Goal: Task Accomplishment & Management: Use online tool/utility

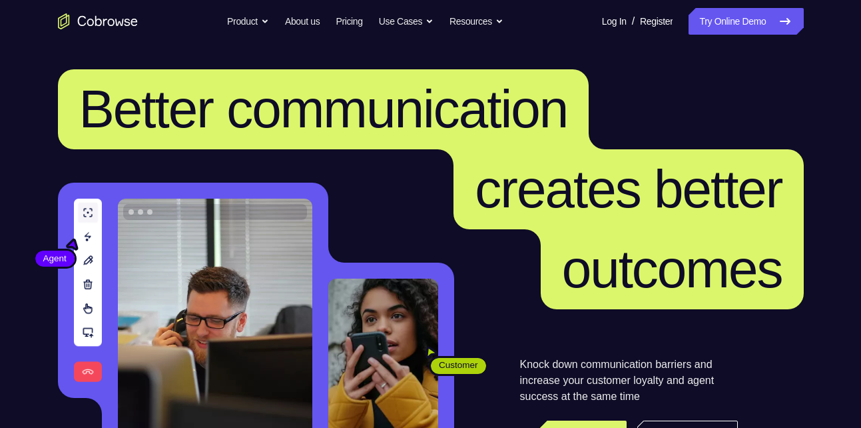
click at [729, 22] on link "Try Online Demo" at bounding box center [746, 21] width 115 height 27
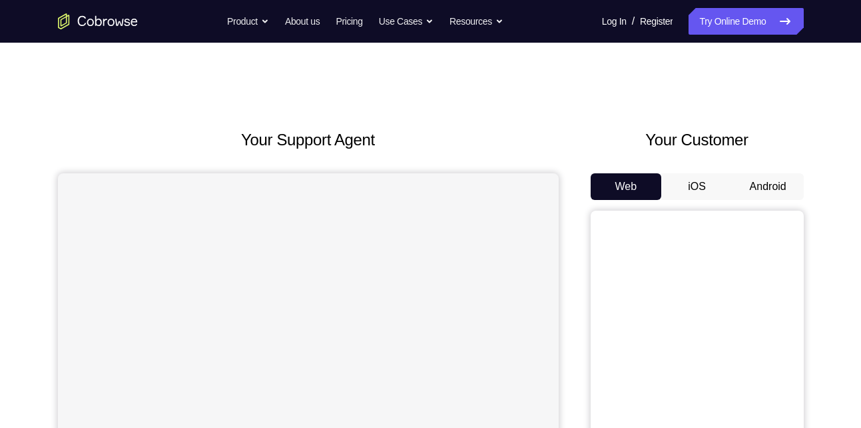
click at [760, 187] on button "Android" at bounding box center [768, 186] width 71 height 27
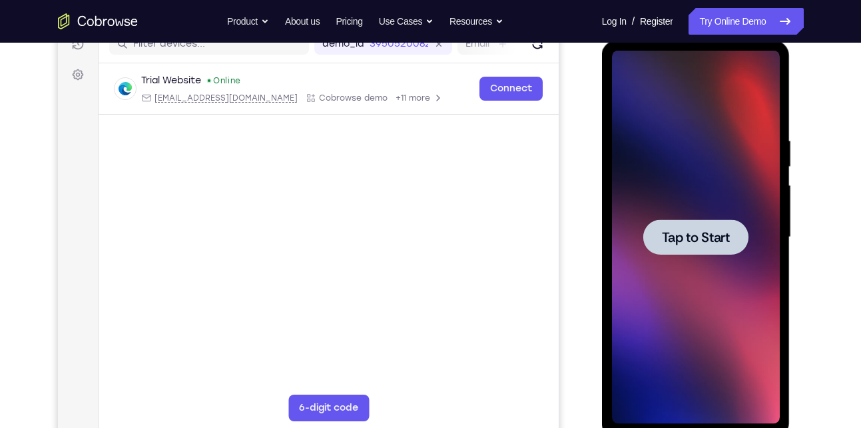
scroll to position [180, 0]
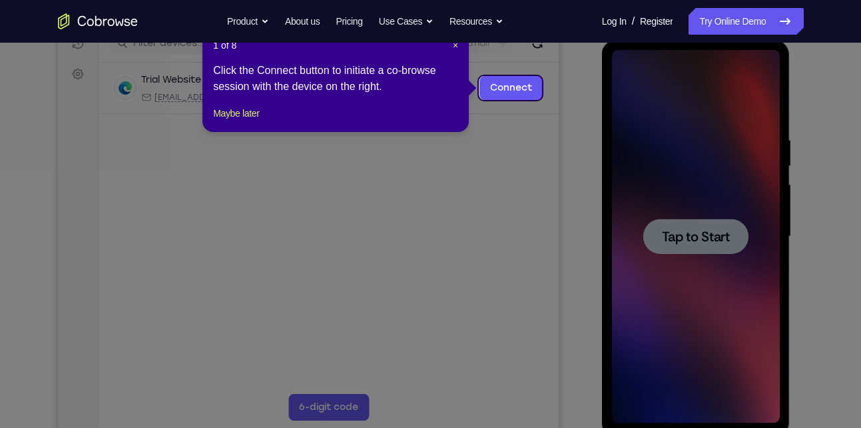
click at [693, 232] on icon at bounding box center [435, 214] width 871 height 428
click at [458, 47] on span "×" at bounding box center [455, 45] width 5 height 11
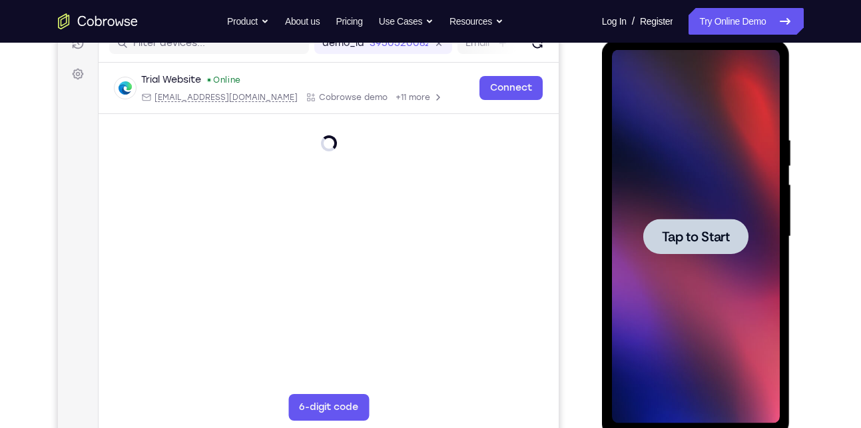
click at [682, 238] on span "Tap to Start" at bounding box center [696, 236] width 68 height 13
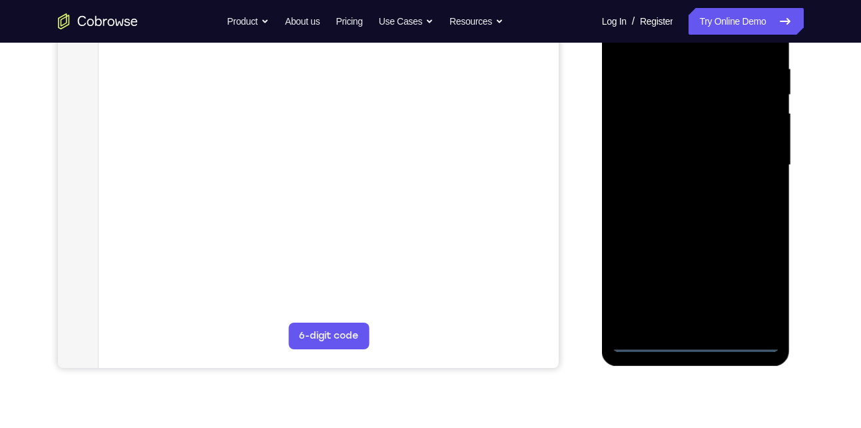
scroll to position [255, 0]
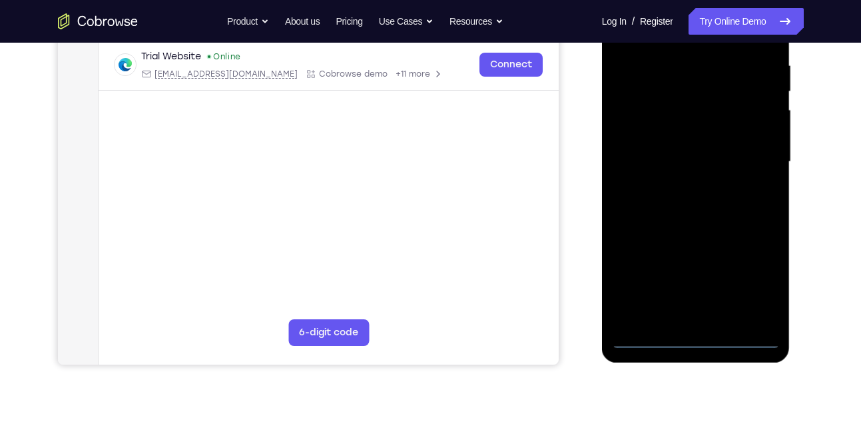
click at [699, 339] on div at bounding box center [696, 161] width 168 height 373
click at [758, 278] on div at bounding box center [696, 161] width 168 height 373
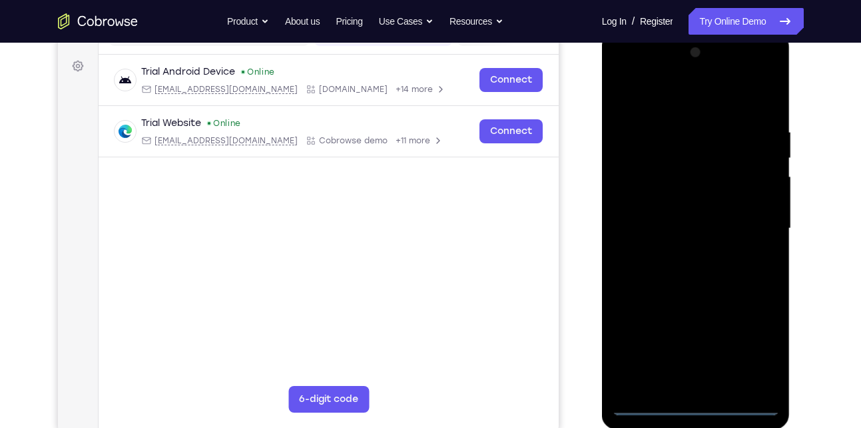
scroll to position [173, 0]
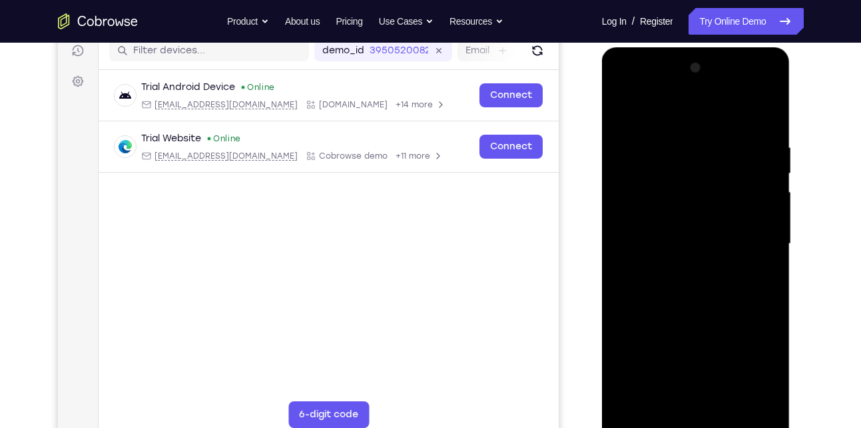
click at [655, 110] on div at bounding box center [696, 243] width 168 height 373
click at [753, 234] on div at bounding box center [696, 243] width 168 height 373
click at [681, 267] on div at bounding box center [696, 243] width 168 height 373
drag, startPoint x: 681, startPoint y: 267, endPoint x: 674, endPoint y: 228, distance: 39.2
click at [674, 228] on div at bounding box center [696, 243] width 168 height 373
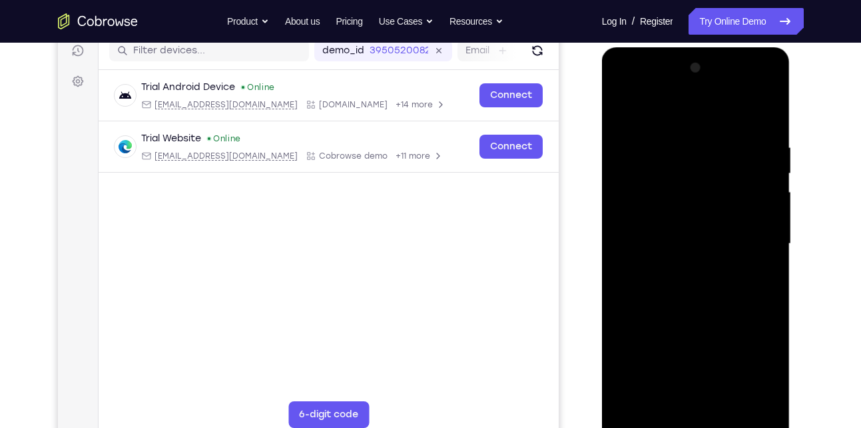
click at [674, 228] on div at bounding box center [696, 243] width 168 height 373
click at [671, 200] on div at bounding box center [696, 243] width 168 height 373
click at [671, 163] on div at bounding box center [696, 243] width 168 height 373
click at [655, 190] on div at bounding box center [696, 243] width 168 height 373
click at [759, 196] on div at bounding box center [696, 243] width 168 height 373
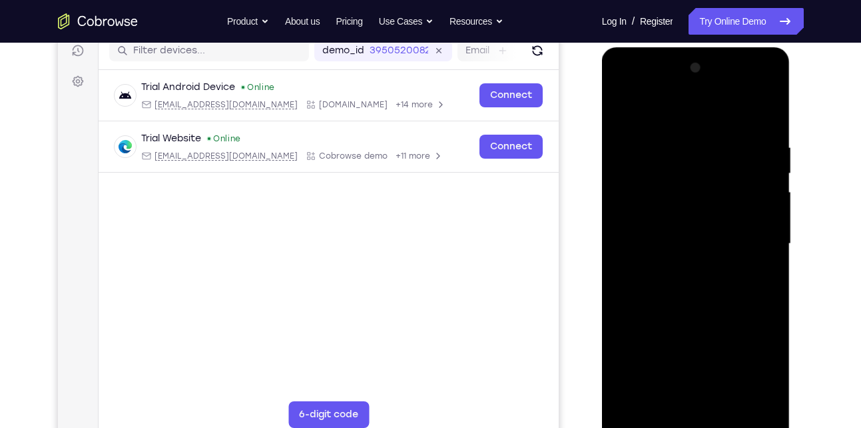
click at [759, 196] on div at bounding box center [696, 243] width 168 height 373
click at [735, 220] on div at bounding box center [696, 243] width 168 height 373
click at [697, 264] on div at bounding box center [696, 243] width 168 height 373
click at [698, 284] on div at bounding box center [696, 243] width 168 height 373
click at [699, 278] on div at bounding box center [696, 243] width 168 height 373
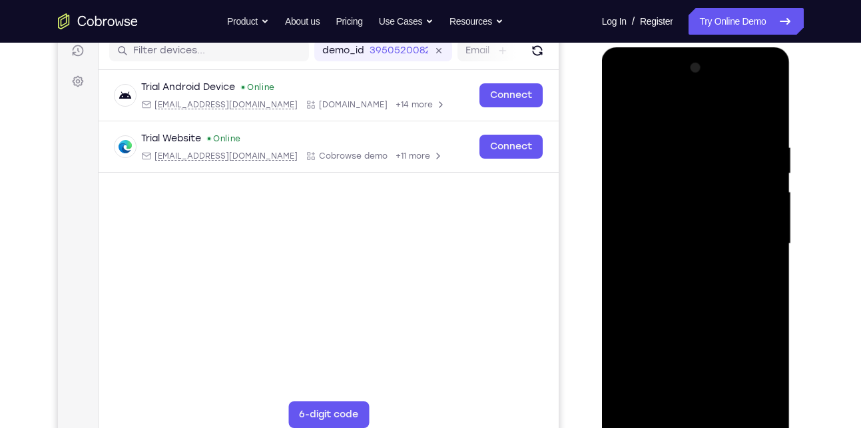
click at [701, 287] on div at bounding box center [696, 243] width 168 height 373
click at [687, 154] on div at bounding box center [696, 243] width 168 height 373
click at [681, 182] on div at bounding box center [696, 243] width 168 height 373
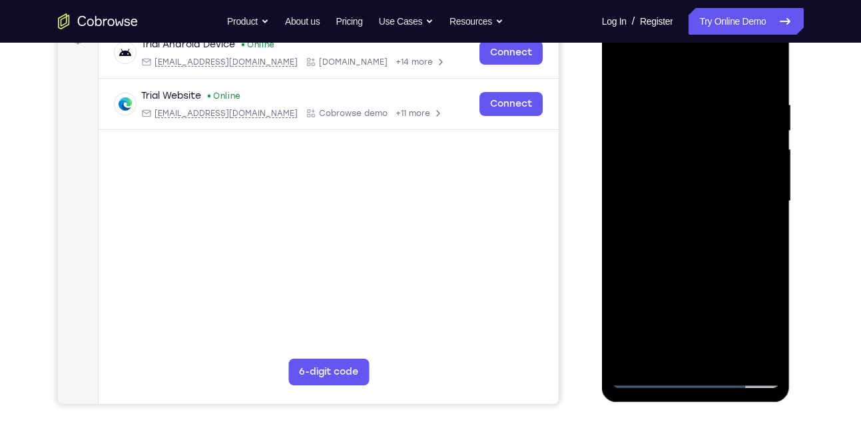
scroll to position [220, 0]
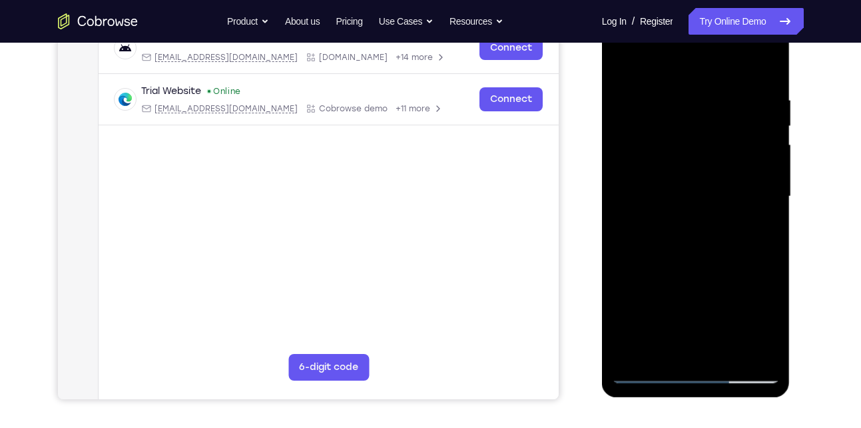
click at [670, 326] on div at bounding box center [696, 196] width 168 height 373
click at [675, 115] on div at bounding box center [696, 196] width 168 height 373
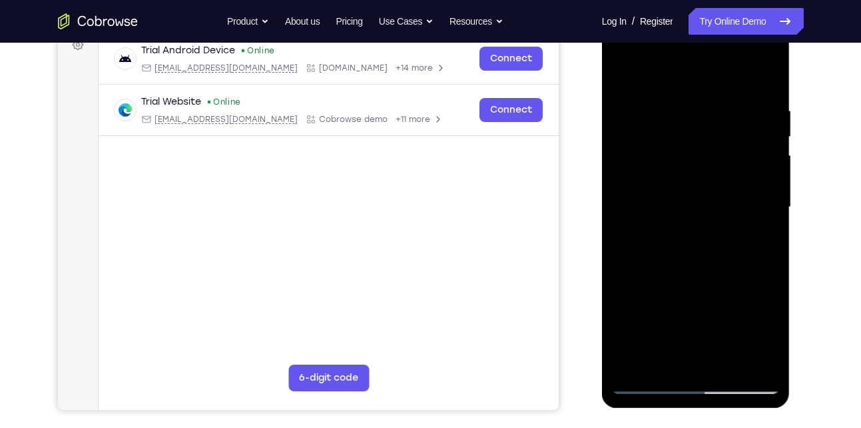
scroll to position [210, 0]
click at [701, 256] on div at bounding box center [696, 206] width 168 height 373
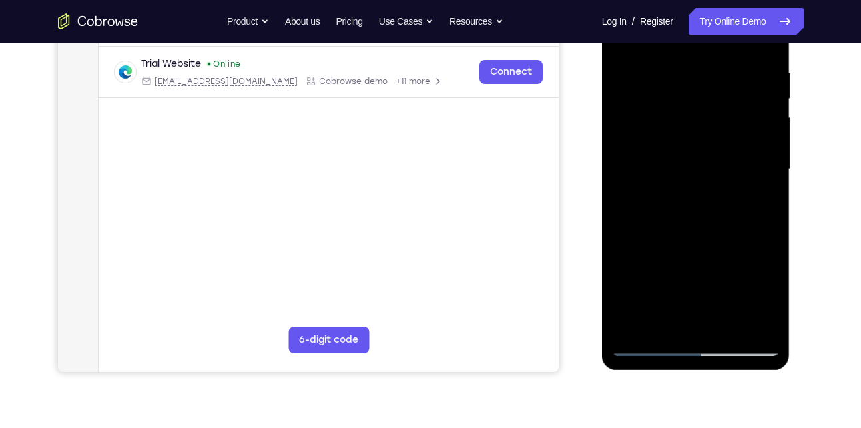
click at [719, 266] on div at bounding box center [696, 169] width 168 height 373
click at [728, 329] on div at bounding box center [696, 169] width 168 height 373
click at [699, 235] on div at bounding box center [696, 169] width 168 height 373
click at [684, 146] on div at bounding box center [696, 169] width 168 height 373
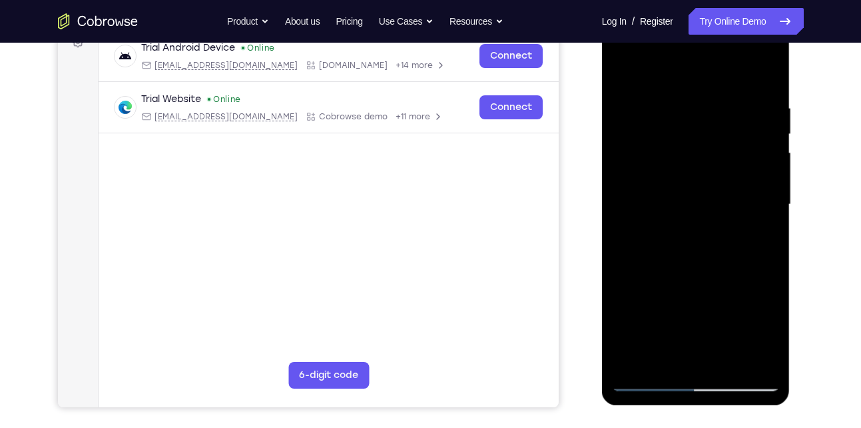
scroll to position [213, 0]
click at [619, 72] on div at bounding box center [696, 203] width 168 height 373
click at [669, 212] on div at bounding box center [696, 203] width 168 height 373
drag, startPoint x: 700, startPoint y: 182, endPoint x: 705, endPoint y: 259, distance: 77.4
click at [705, 259] on div at bounding box center [696, 203] width 168 height 373
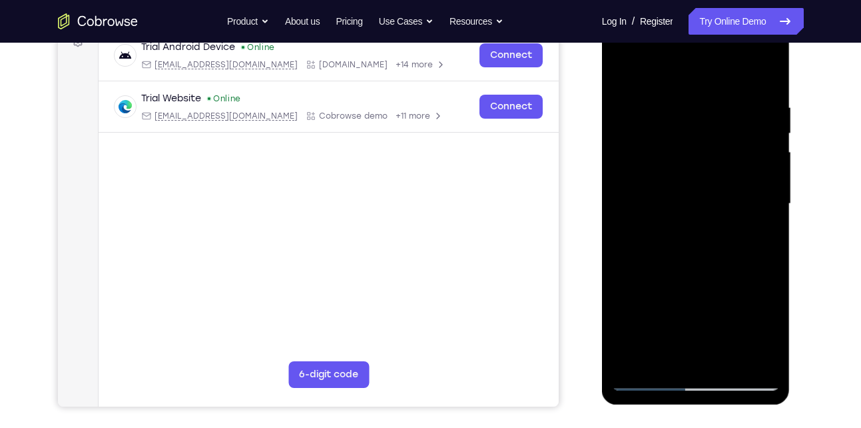
drag, startPoint x: 715, startPoint y: 192, endPoint x: 705, endPoint y: 296, distance: 104.4
click at [705, 296] on div at bounding box center [696, 203] width 168 height 373
drag, startPoint x: 735, startPoint y: 195, endPoint x: 756, endPoint y: 312, distance: 118.4
click at [756, 312] on div at bounding box center [696, 203] width 168 height 373
drag, startPoint x: 736, startPoint y: 159, endPoint x: 743, endPoint y: 246, distance: 87.6
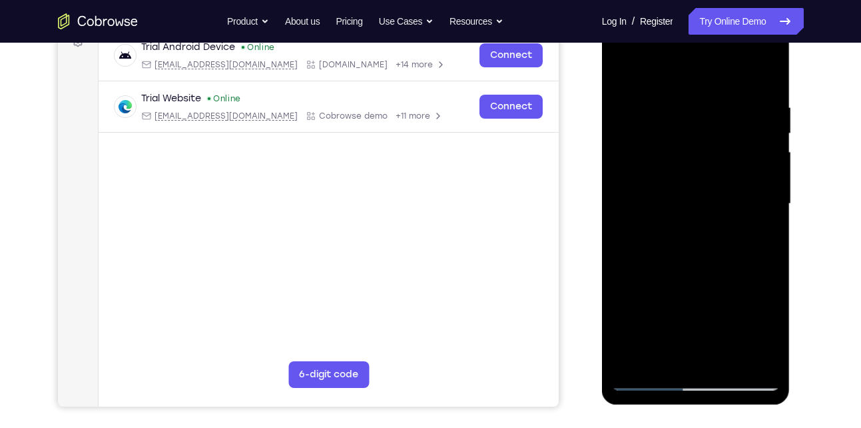
click at [743, 246] on div at bounding box center [696, 203] width 168 height 373
drag, startPoint x: 738, startPoint y: 158, endPoint x: 746, endPoint y: 260, distance: 102.2
click at [746, 260] on div at bounding box center [696, 203] width 168 height 373
drag, startPoint x: 744, startPoint y: 180, endPoint x: 745, endPoint y: 264, distance: 83.9
click at [745, 264] on div at bounding box center [696, 203] width 168 height 373
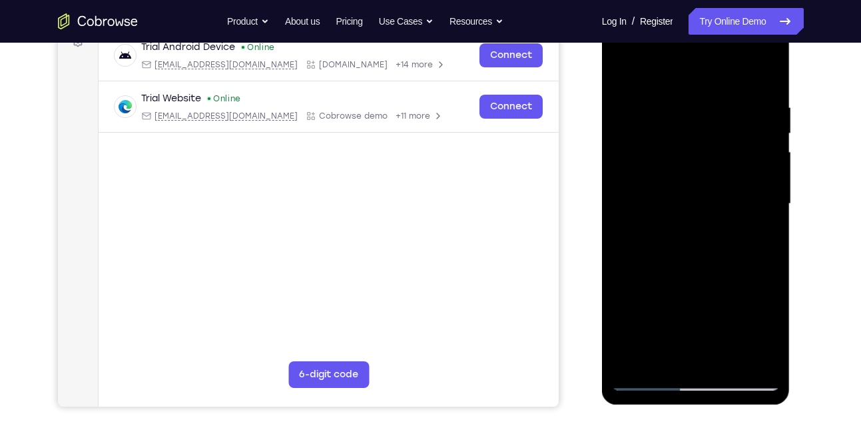
drag, startPoint x: 733, startPoint y: 167, endPoint x: 737, endPoint y: 252, distance: 85.3
click at [737, 252] on div at bounding box center [696, 203] width 168 height 373
drag, startPoint x: 741, startPoint y: 164, endPoint x: 731, endPoint y: 274, distance: 110.4
click at [731, 274] on div at bounding box center [696, 203] width 168 height 373
drag, startPoint x: 746, startPoint y: 138, endPoint x: 753, endPoint y: 202, distance: 64.3
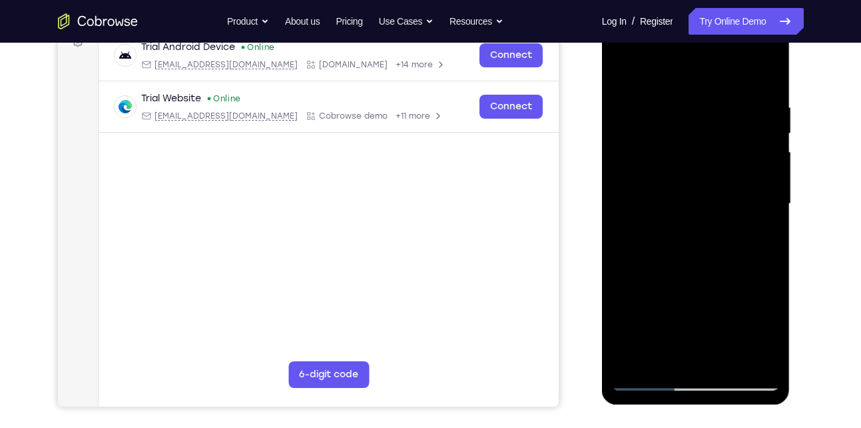
click at [753, 202] on div at bounding box center [696, 203] width 168 height 373
drag, startPoint x: 753, startPoint y: 165, endPoint x: 765, endPoint y: 258, distance: 93.9
click at [765, 258] on div at bounding box center [696, 203] width 168 height 373
drag, startPoint x: 761, startPoint y: 209, endPoint x: 749, endPoint y: 308, distance: 99.3
click at [749, 308] on div at bounding box center [696, 203] width 168 height 373
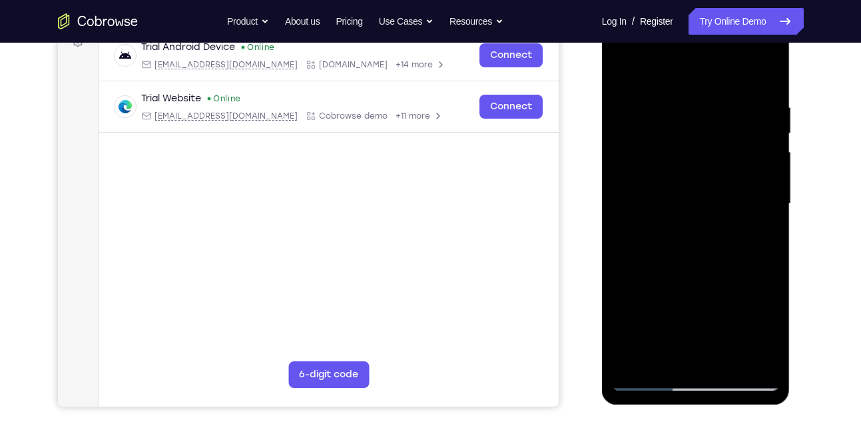
scroll to position [215, 0]
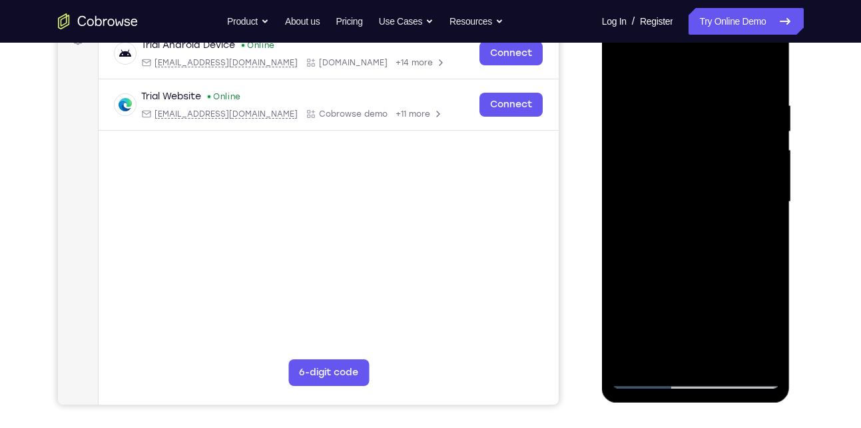
drag, startPoint x: 745, startPoint y: 176, endPoint x: 739, endPoint y: 277, distance: 101.4
click at [739, 277] on div at bounding box center [696, 201] width 168 height 373
drag, startPoint x: 746, startPoint y: 175, endPoint x: 743, endPoint y: 258, distance: 83.3
click at [743, 258] on div at bounding box center [696, 201] width 168 height 373
drag, startPoint x: 747, startPoint y: 198, endPoint x: 748, endPoint y: 296, distance: 97.9
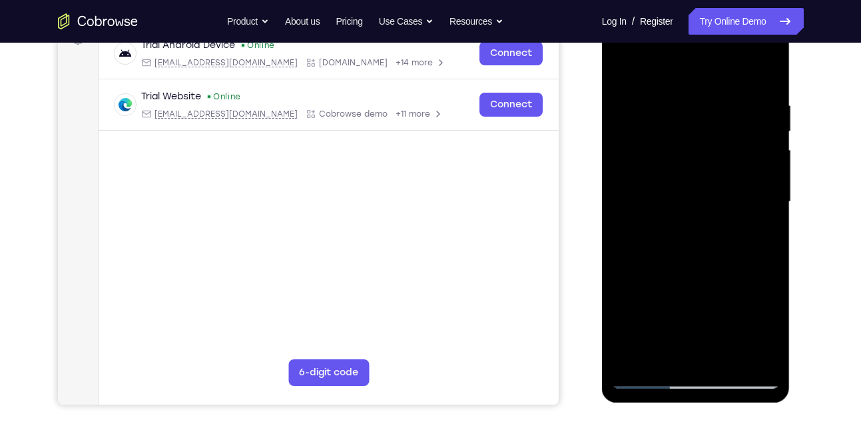
click at [748, 296] on div at bounding box center [696, 201] width 168 height 373
drag, startPoint x: 748, startPoint y: 165, endPoint x: 758, endPoint y: 328, distance: 163.5
click at [758, 328] on div at bounding box center [696, 201] width 168 height 373
drag, startPoint x: 745, startPoint y: 182, endPoint x: 761, endPoint y: 326, distance: 145.4
click at [761, 326] on div at bounding box center [696, 201] width 168 height 373
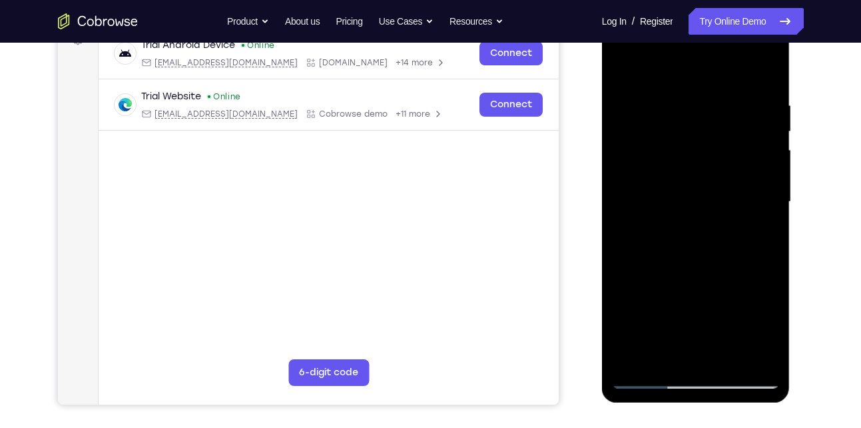
drag, startPoint x: 749, startPoint y: 201, endPoint x: 745, endPoint y: 342, distance: 140.6
click at [745, 342] on div at bounding box center [696, 201] width 168 height 373
drag, startPoint x: 749, startPoint y: 203, endPoint x: 738, endPoint y: 320, distance: 117.8
click at [738, 320] on div at bounding box center [696, 201] width 168 height 373
drag, startPoint x: 743, startPoint y: 212, endPoint x: 729, endPoint y: 367, distance: 155.8
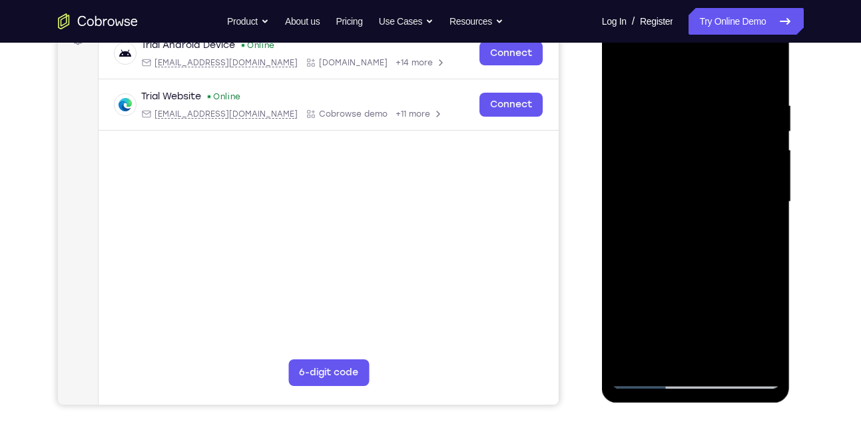
click at [729, 367] on div at bounding box center [696, 201] width 168 height 373
drag, startPoint x: 745, startPoint y: 119, endPoint x: 761, endPoint y: 284, distance: 166.0
click at [761, 284] on div at bounding box center [696, 201] width 168 height 373
drag, startPoint x: 753, startPoint y: 145, endPoint x: 769, endPoint y: 260, distance: 116.9
click at [769, 260] on div at bounding box center [696, 201] width 168 height 373
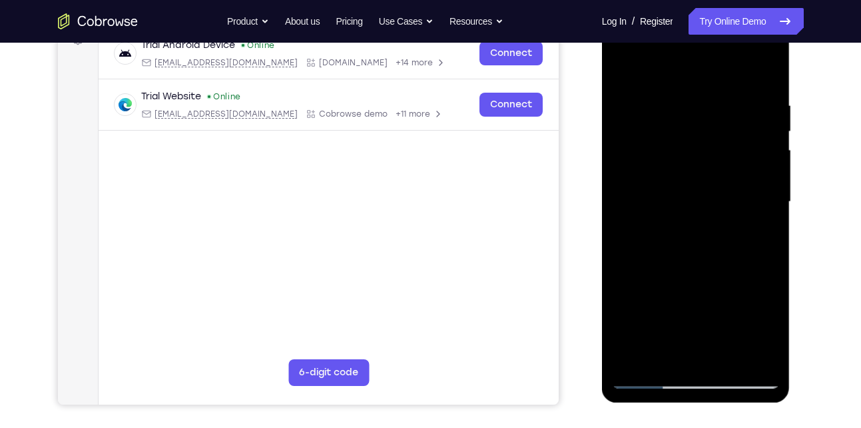
drag, startPoint x: 749, startPoint y: 141, endPoint x: 733, endPoint y: 283, distance: 142.8
click at [733, 283] on div at bounding box center [696, 201] width 168 height 373
drag, startPoint x: 737, startPoint y: 118, endPoint x: 727, endPoint y: 245, distance: 127.7
click at [727, 245] on div at bounding box center [696, 201] width 168 height 373
drag, startPoint x: 744, startPoint y: 139, endPoint x: 726, endPoint y: 289, distance: 150.9
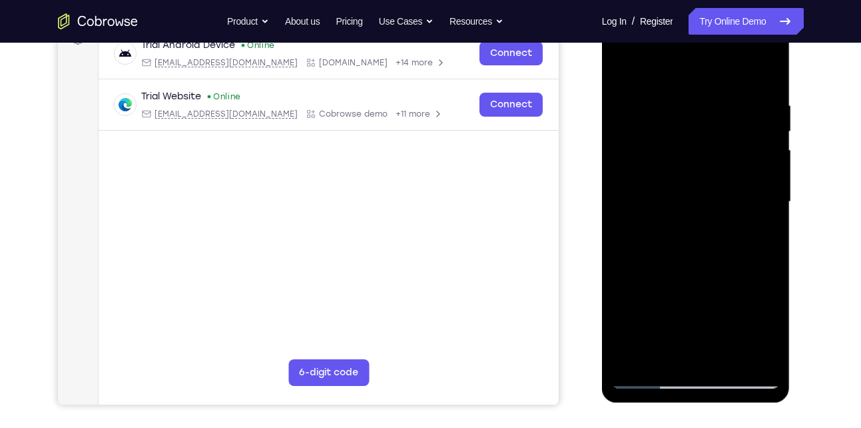
click at [726, 289] on div at bounding box center [696, 201] width 168 height 373
drag, startPoint x: 731, startPoint y: 175, endPoint x: 709, endPoint y: 302, distance: 129.8
click at [709, 302] on div at bounding box center [696, 201] width 168 height 373
drag, startPoint x: 727, startPoint y: 165, endPoint x: 717, endPoint y: 299, distance: 134.9
click at [717, 299] on div at bounding box center [696, 201] width 168 height 373
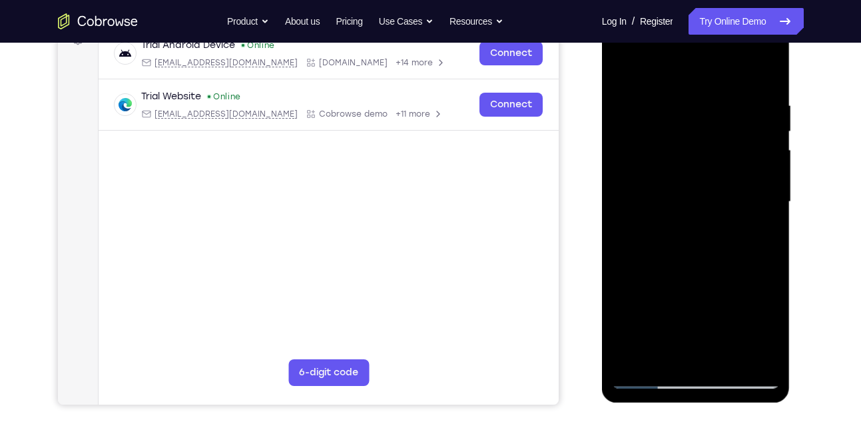
drag, startPoint x: 749, startPoint y: 171, endPoint x: 750, endPoint y: 328, distance: 156.5
click at [750, 328] on div at bounding box center [696, 201] width 168 height 373
click at [761, 234] on div at bounding box center [696, 201] width 168 height 373
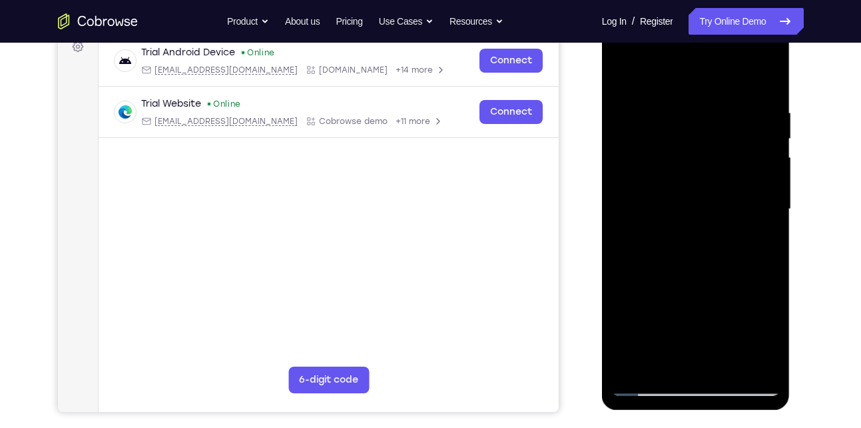
scroll to position [206, 0]
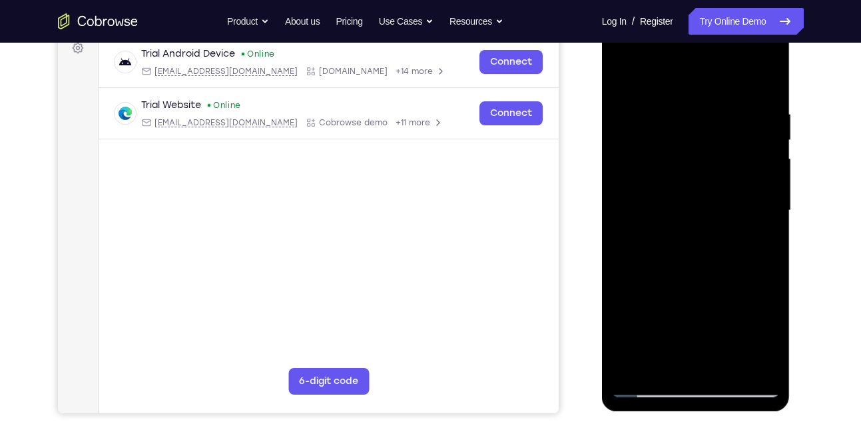
click at [625, 81] on div at bounding box center [696, 210] width 168 height 373
click at [661, 284] on div at bounding box center [696, 210] width 168 height 373
click at [661, 361] on div at bounding box center [696, 210] width 168 height 373
click at [771, 336] on div at bounding box center [696, 210] width 168 height 373
click at [623, 81] on div at bounding box center [696, 210] width 168 height 373
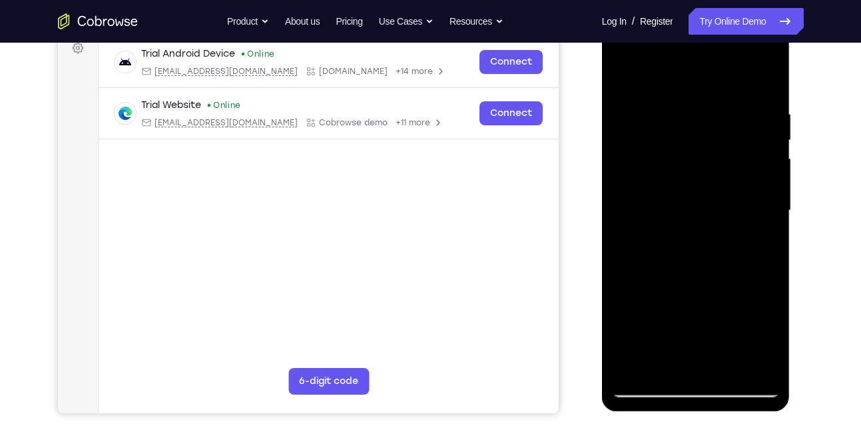
click at [624, 73] on div at bounding box center [696, 210] width 168 height 373
click at [766, 70] on div at bounding box center [696, 210] width 168 height 373
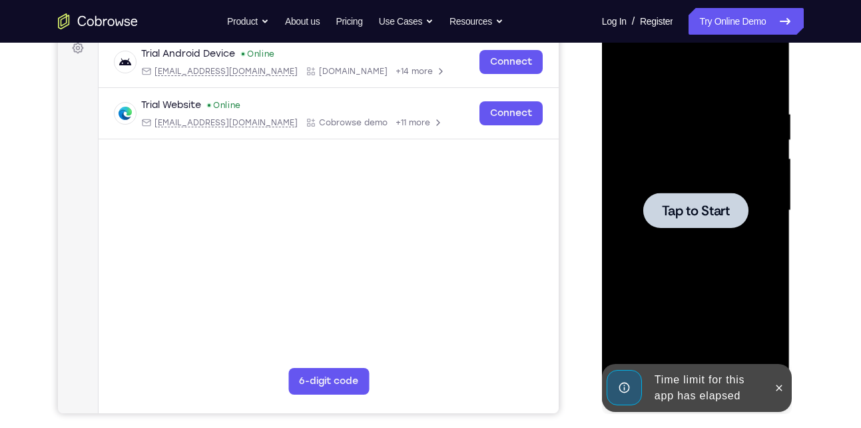
click at [703, 208] on span "Tap to Start" at bounding box center [696, 210] width 68 height 13
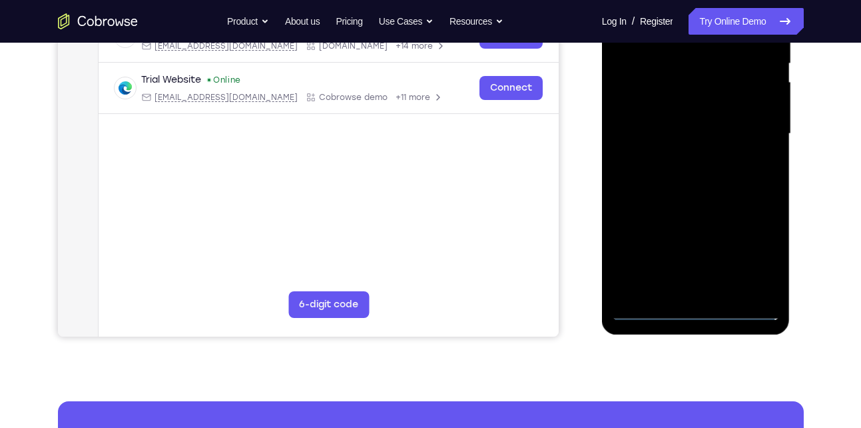
scroll to position [286, 0]
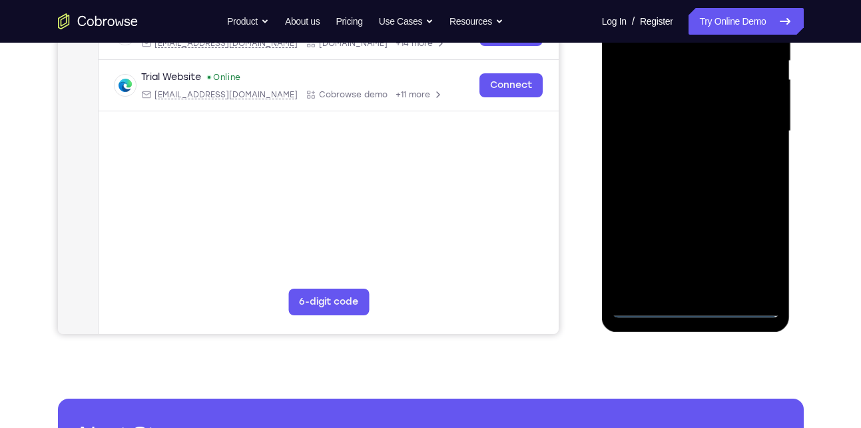
click at [695, 306] on div at bounding box center [696, 131] width 168 height 373
drag, startPoint x: 757, startPoint y: 248, endPoint x: 768, endPoint y: 103, distance: 146.3
click at [768, 103] on div at bounding box center [696, 131] width 168 height 373
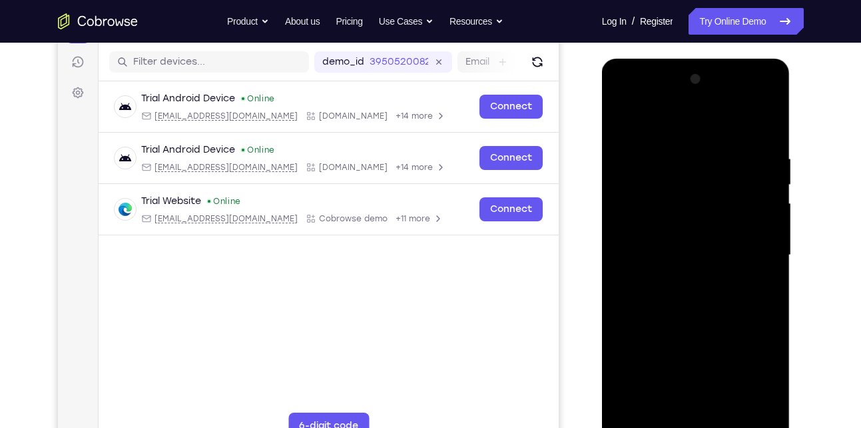
scroll to position [161, 0]
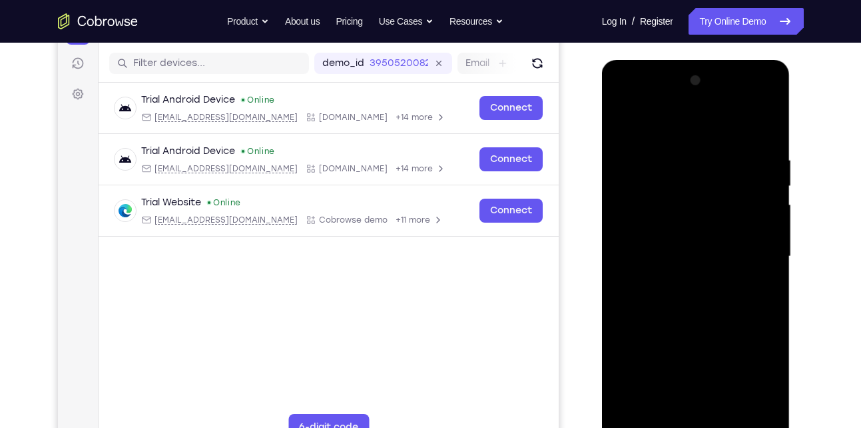
click at [651, 125] on div at bounding box center [696, 256] width 168 height 373
click at [752, 250] on div at bounding box center [696, 256] width 168 height 373
click at [682, 279] on div at bounding box center [696, 256] width 168 height 373
click at [659, 251] on div at bounding box center [696, 256] width 168 height 373
click at [691, 274] on div at bounding box center [696, 256] width 168 height 373
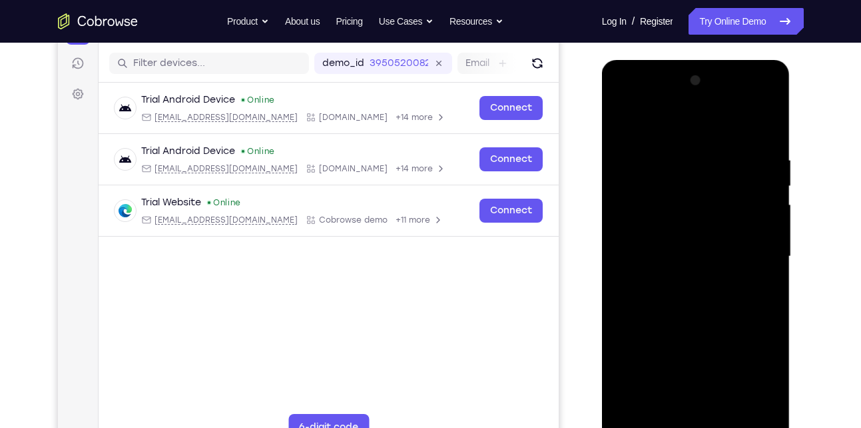
click at [659, 186] on div at bounding box center [696, 256] width 168 height 373
click at [663, 217] on div at bounding box center [696, 256] width 168 height 373
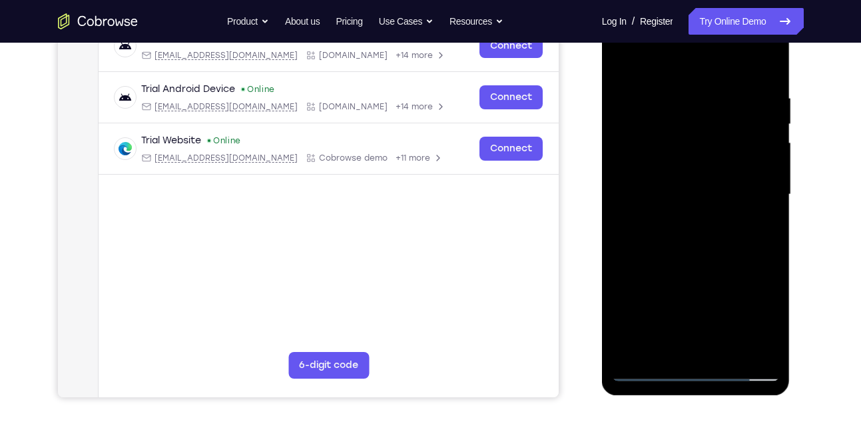
scroll to position [223, 0]
click at [667, 345] on div at bounding box center [696, 193] width 168 height 373
click at [661, 348] on div at bounding box center [696, 193] width 168 height 373
click at [649, 137] on div at bounding box center [696, 193] width 168 height 373
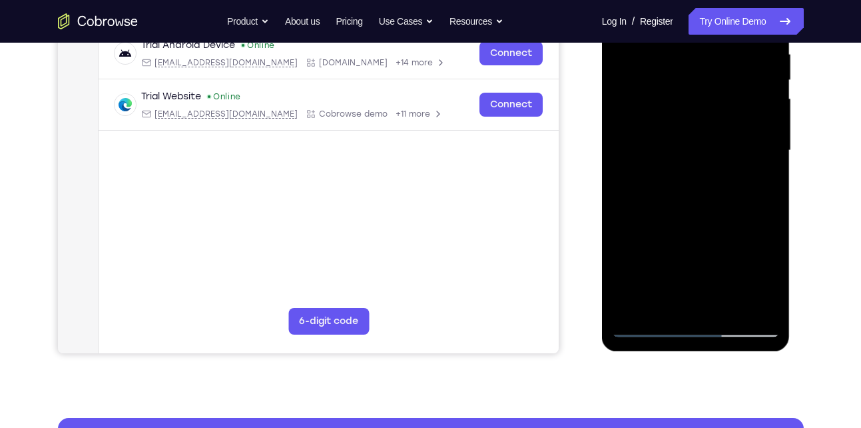
scroll to position [267, 0]
drag, startPoint x: 701, startPoint y: 206, endPoint x: 752, endPoint y: 245, distance: 64.2
click at [752, 245] on div at bounding box center [696, 149] width 168 height 373
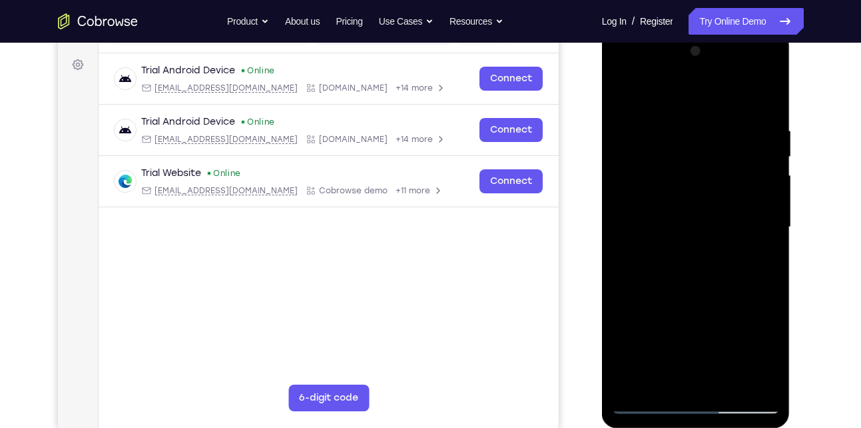
scroll to position [186, 0]
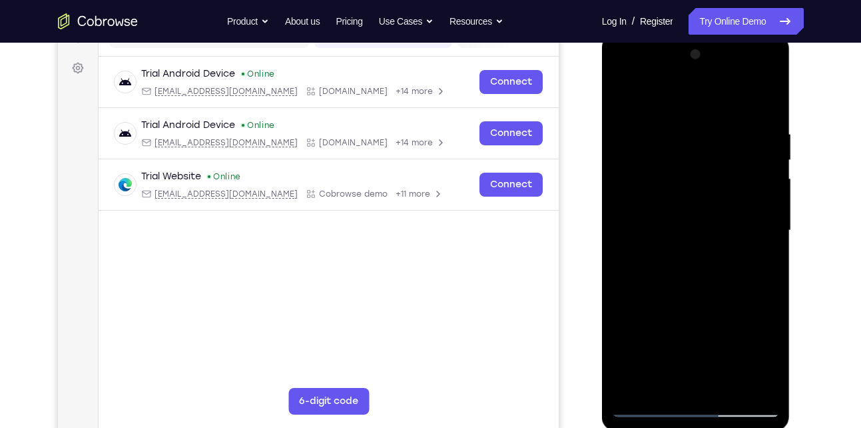
click at [769, 90] on div at bounding box center [696, 230] width 168 height 373
click at [624, 93] on div at bounding box center [696, 230] width 168 height 373
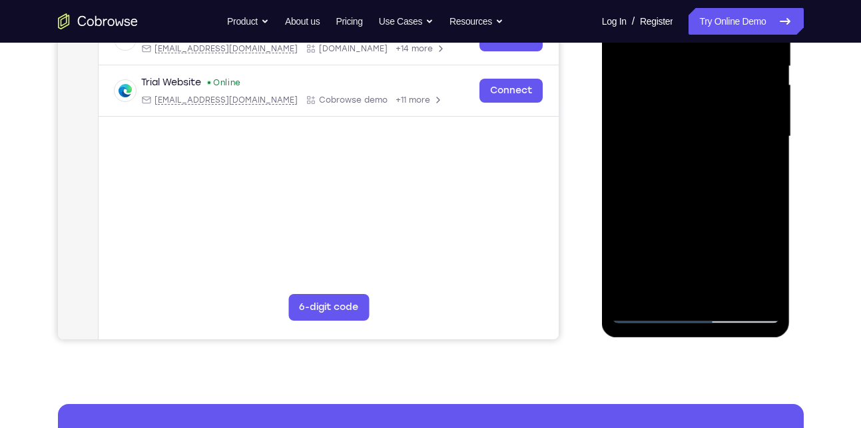
scroll to position [281, 0]
click at [723, 292] on div at bounding box center [696, 135] width 168 height 373
click at [700, 205] on div at bounding box center [696, 135] width 168 height 373
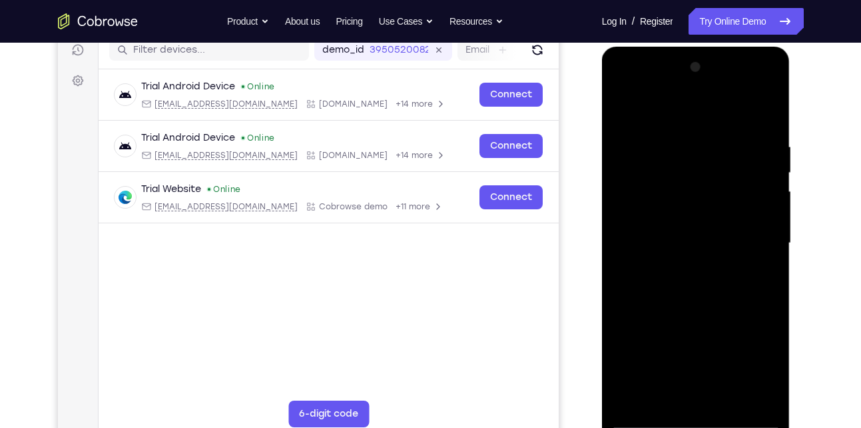
scroll to position [173, 0]
click at [681, 171] on div at bounding box center [696, 243] width 168 height 373
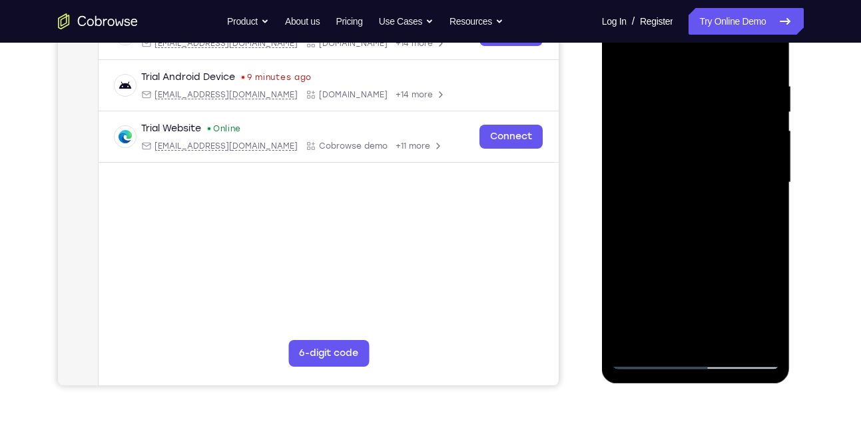
scroll to position [236, 0]
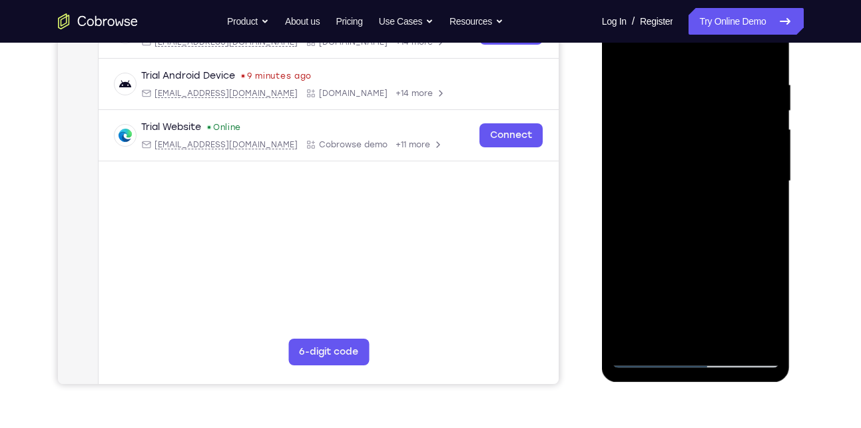
click at [732, 239] on div at bounding box center [696, 181] width 168 height 373
click at [649, 355] on div at bounding box center [696, 181] width 168 height 373
drag, startPoint x: 690, startPoint y: 202, endPoint x: 719, endPoint y: 87, distance: 119.5
drag, startPoint x: 719, startPoint y: 87, endPoint x: 627, endPoint y: 235, distance: 175.0
click at [627, 235] on div at bounding box center [696, 181] width 168 height 373
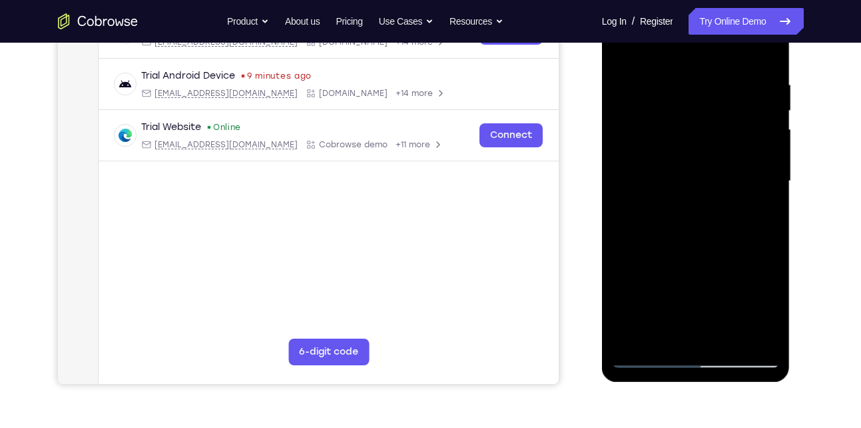
click at [621, 241] on div at bounding box center [696, 181] width 168 height 373
click at [770, 121] on div at bounding box center [696, 181] width 168 height 373
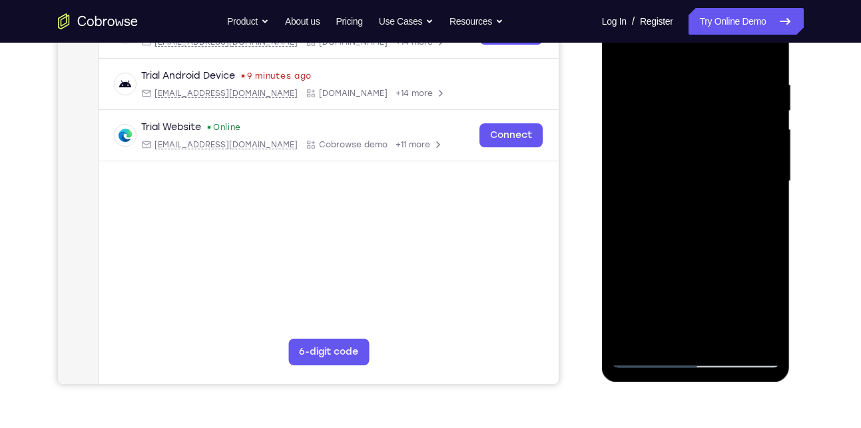
click at [770, 121] on div at bounding box center [696, 181] width 168 height 373
drag, startPoint x: 733, startPoint y: 281, endPoint x: 740, endPoint y: 181, distance: 100.2
click at [740, 181] on div at bounding box center [696, 181] width 168 height 373
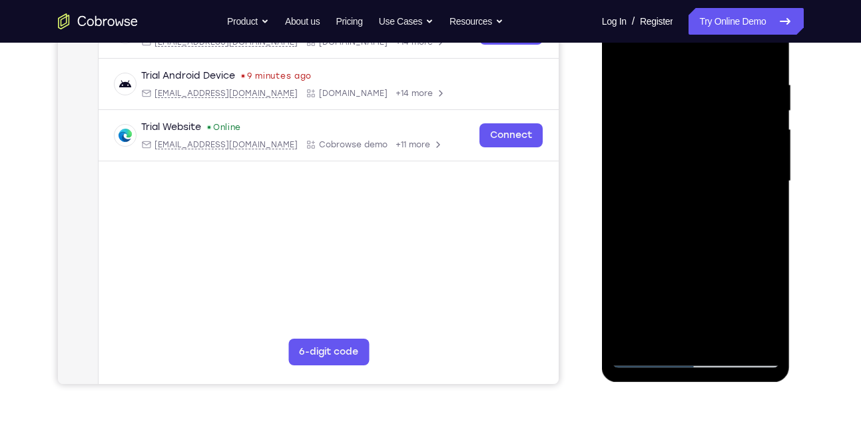
drag, startPoint x: 719, startPoint y: 266, endPoint x: 713, endPoint y: 132, distance: 134.0
click at [713, 132] on div at bounding box center [696, 181] width 168 height 373
drag, startPoint x: 715, startPoint y: 225, endPoint x: 721, endPoint y: 87, distance: 138.0
click at [721, 87] on div at bounding box center [696, 181] width 168 height 373
drag, startPoint x: 722, startPoint y: 224, endPoint x: 724, endPoint y: 136, distance: 87.9
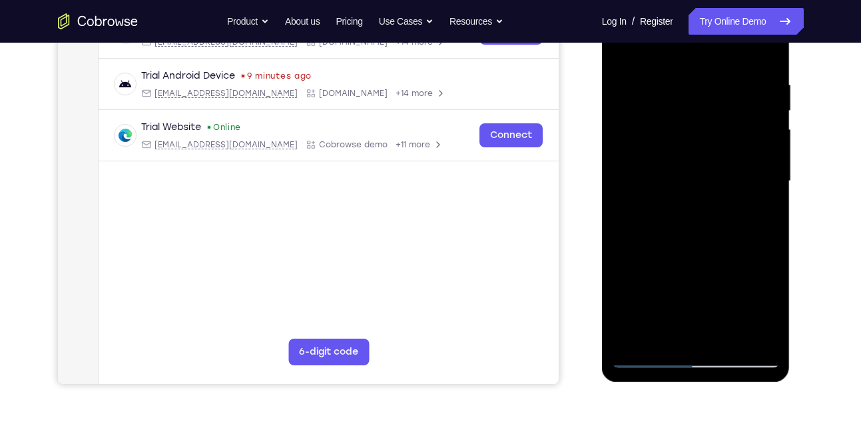
click at [724, 136] on div at bounding box center [696, 181] width 168 height 373
drag, startPoint x: 724, startPoint y: 253, endPoint x: 717, endPoint y: 150, distance: 103.5
click at [717, 150] on div at bounding box center [696, 181] width 168 height 373
click at [682, 252] on div at bounding box center [696, 181] width 168 height 373
click at [729, 336] on div at bounding box center [696, 181] width 168 height 373
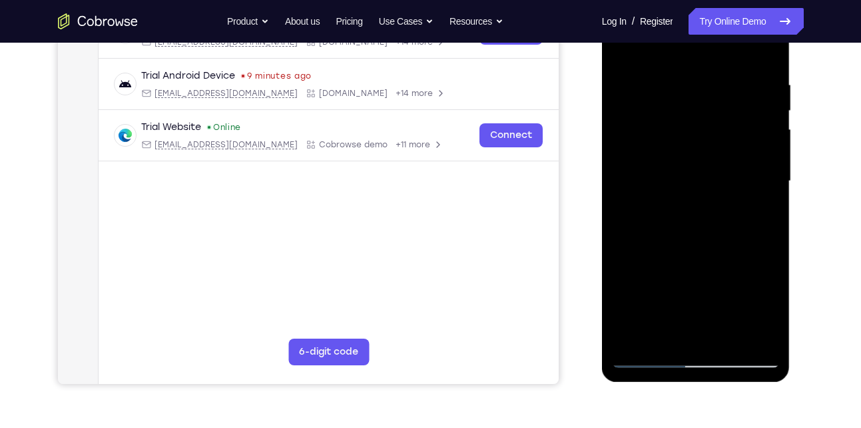
scroll to position [165, 0]
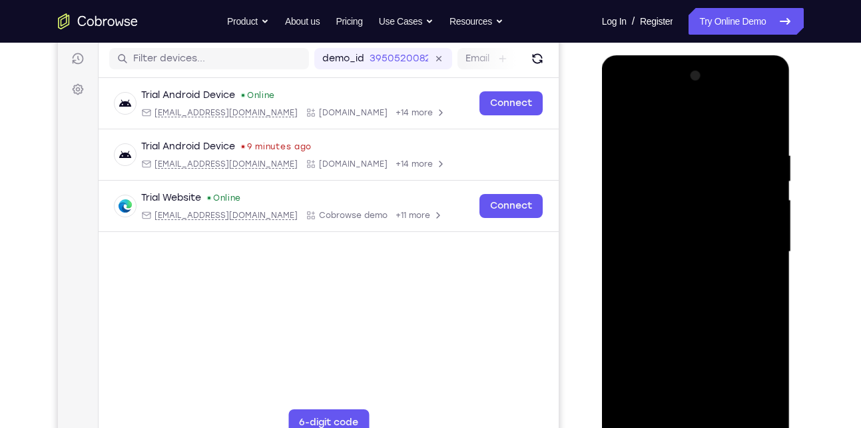
click at [627, 117] on div at bounding box center [696, 251] width 168 height 373
drag, startPoint x: 672, startPoint y: 274, endPoint x: 723, endPoint y: 47, distance: 232.7
click at [723, 55] on html "Online web based iOS Simulators and Android Emulators. Run iPhone, iPad, Mobile…" at bounding box center [697, 255] width 190 height 400
drag, startPoint x: 718, startPoint y: 206, endPoint x: 747, endPoint y: 64, distance: 144.7
click at [747, 64] on div at bounding box center [696, 253] width 188 height 397
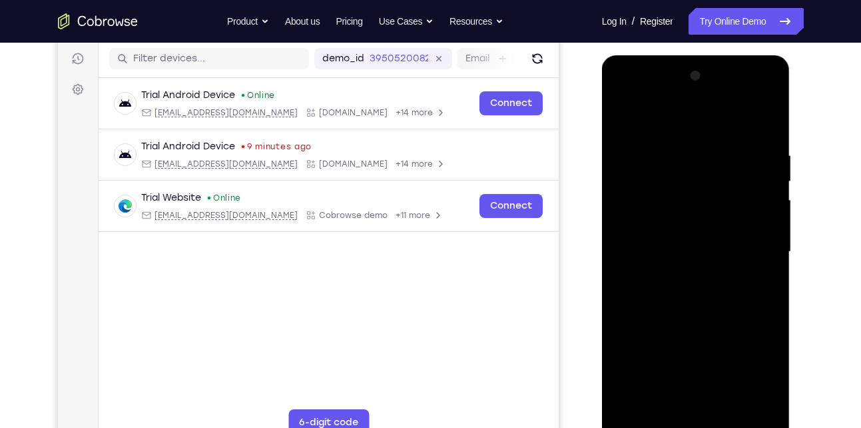
drag, startPoint x: 723, startPoint y: 252, endPoint x: 747, endPoint y: 115, distance: 139.9
click at [747, 115] on div at bounding box center [696, 251] width 168 height 373
drag, startPoint x: 742, startPoint y: 232, endPoint x: 737, endPoint y: 85, distance: 148.0
click at [737, 85] on div at bounding box center [696, 251] width 168 height 373
drag, startPoint x: 721, startPoint y: 248, endPoint x: 701, endPoint y: 110, distance: 139.4
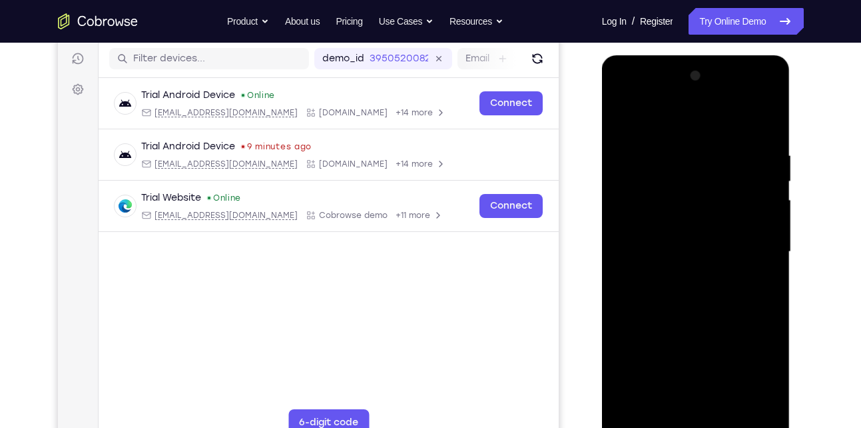
click at [701, 110] on div at bounding box center [696, 251] width 168 height 373
drag, startPoint x: 704, startPoint y: 288, endPoint x: 711, endPoint y: 196, distance: 92.2
click at [711, 196] on div at bounding box center [696, 251] width 168 height 373
drag, startPoint x: 709, startPoint y: 276, endPoint x: 709, endPoint y: 228, distance: 48.0
click at [709, 228] on div at bounding box center [696, 251] width 168 height 373
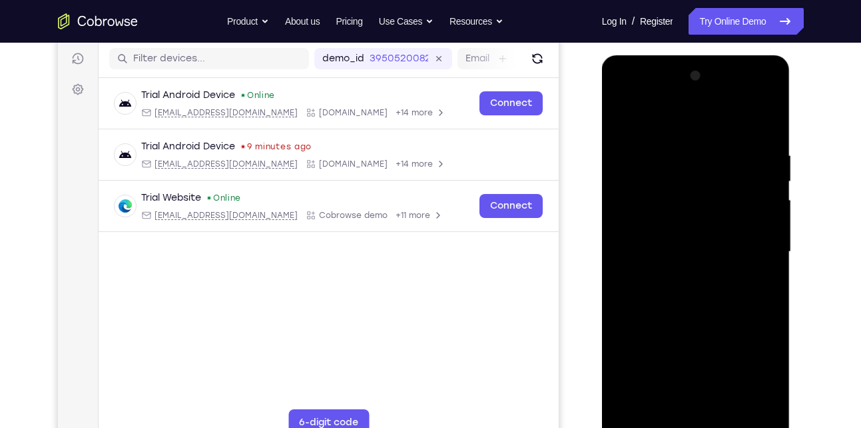
drag, startPoint x: 704, startPoint y: 283, endPoint x: 695, endPoint y: 206, distance: 77.7
click at [695, 206] on div at bounding box center [696, 251] width 168 height 373
drag, startPoint x: 695, startPoint y: 278, endPoint x: 695, endPoint y: 177, distance: 100.6
click at [695, 177] on div at bounding box center [696, 251] width 168 height 373
drag, startPoint x: 703, startPoint y: 291, endPoint x: 715, endPoint y: 221, distance: 71.1
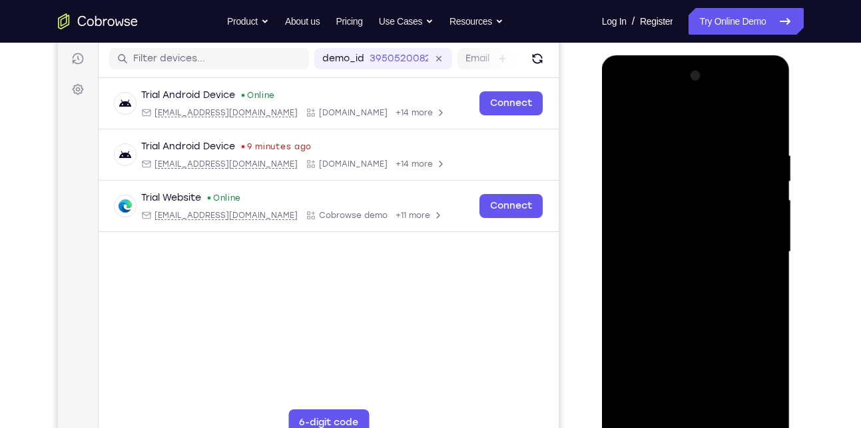
click at [715, 221] on div at bounding box center [696, 251] width 168 height 373
drag, startPoint x: 713, startPoint y: 264, endPoint x: 707, endPoint y: 148, distance: 116.0
click at [707, 148] on div at bounding box center [696, 251] width 168 height 373
drag, startPoint x: 712, startPoint y: 282, endPoint x: 717, endPoint y: 209, distance: 73.4
click at [717, 209] on div at bounding box center [696, 251] width 168 height 373
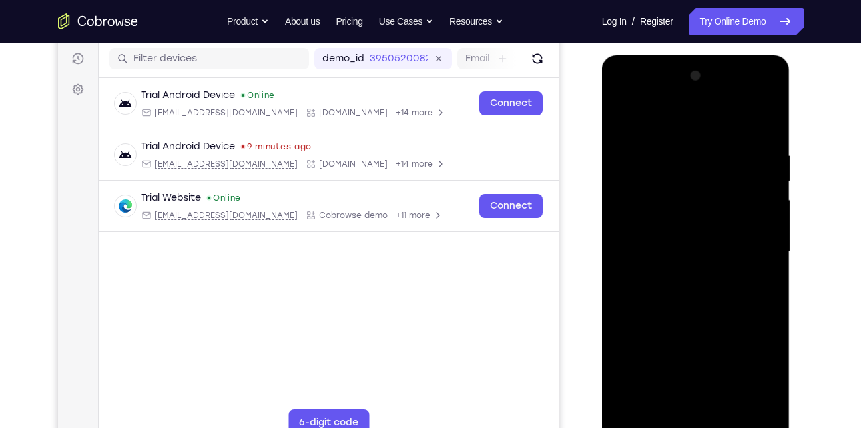
drag, startPoint x: 721, startPoint y: 326, endPoint x: 722, endPoint y: 286, distance: 40.6
click at [722, 286] on div at bounding box center [696, 251] width 168 height 373
click at [680, 232] on div at bounding box center [696, 251] width 168 height 373
drag, startPoint x: 712, startPoint y: 288, endPoint x: 721, endPoint y: 175, distance: 113.6
click at [721, 175] on div at bounding box center [696, 251] width 168 height 373
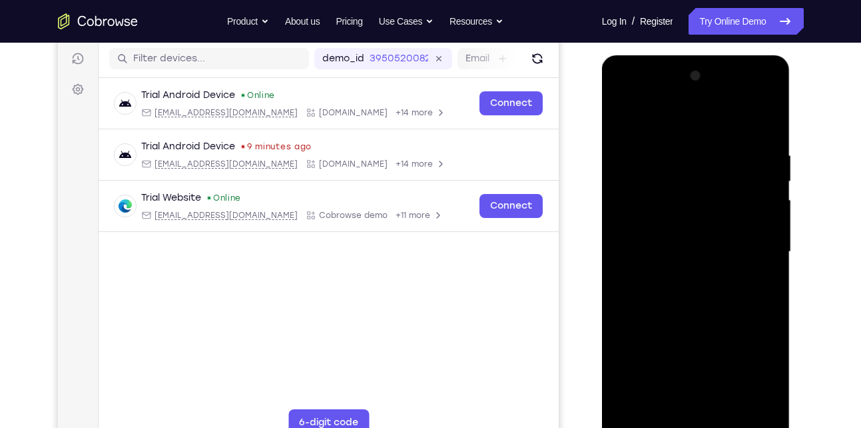
drag, startPoint x: 706, startPoint y: 340, endPoint x: 723, endPoint y: 200, distance: 140.9
click at [723, 200] on div at bounding box center [696, 251] width 168 height 373
drag, startPoint x: 709, startPoint y: 322, endPoint x: 711, endPoint y: 173, distance: 149.2
click at [711, 173] on div at bounding box center [696, 251] width 168 height 373
drag, startPoint x: 698, startPoint y: 284, endPoint x: 697, endPoint y: 117, distance: 166.5
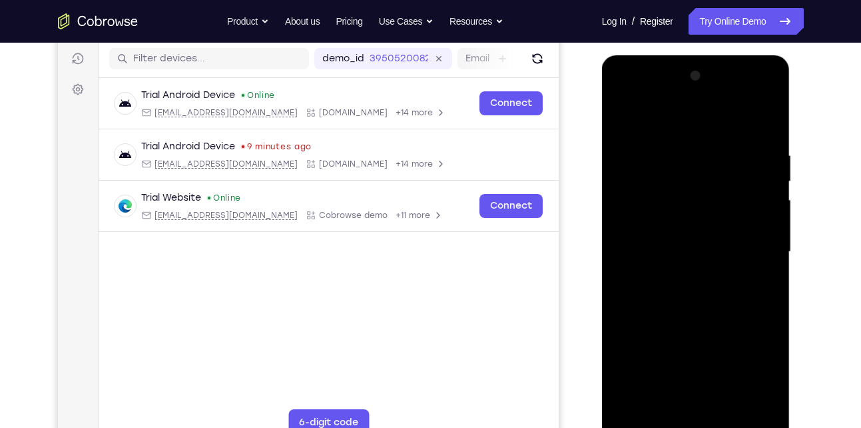
click at [697, 117] on div at bounding box center [696, 251] width 168 height 373
click at [679, 284] on div at bounding box center [696, 251] width 168 height 373
drag, startPoint x: 715, startPoint y: 312, endPoint x: 729, endPoint y: 173, distance: 140.0
click at [729, 173] on div at bounding box center [696, 251] width 168 height 373
drag, startPoint x: 718, startPoint y: 315, endPoint x: 726, endPoint y: 210, distance: 104.9
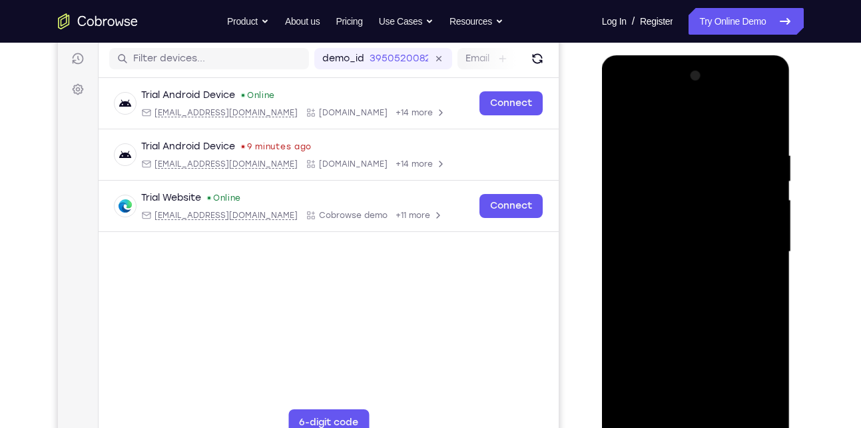
click at [726, 210] on div at bounding box center [696, 251] width 168 height 373
drag, startPoint x: 725, startPoint y: 294, endPoint x: 725, endPoint y: 245, distance: 49.3
click at [725, 245] on div at bounding box center [696, 251] width 168 height 373
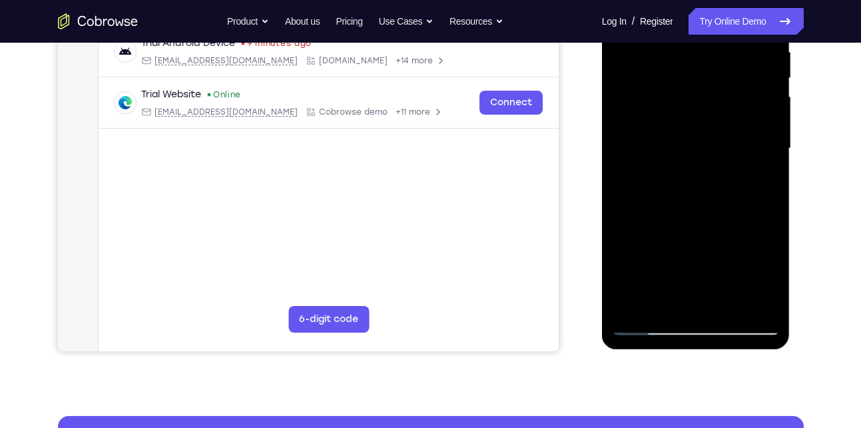
scroll to position [267, 0]
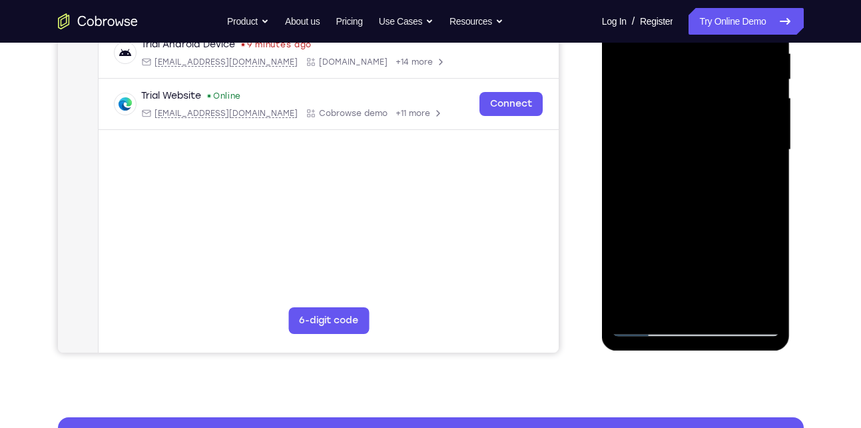
drag, startPoint x: 725, startPoint y: 143, endPoint x: 732, endPoint y: 167, distance: 24.4
click at [732, 167] on div at bounding box center [696, 149] width 168 height 373
drag, startPoint x: 719, startPoint y: 248, endPoint x: 736, endPoint y: 91, distance: 158.1
click at [736, 91] on div at bounding box center [696, 149] width 168 height 373
drag, startPoint x: 715, startPoint y: 220, endPoint x: 723, endPoint y: 180, distance: 40.9
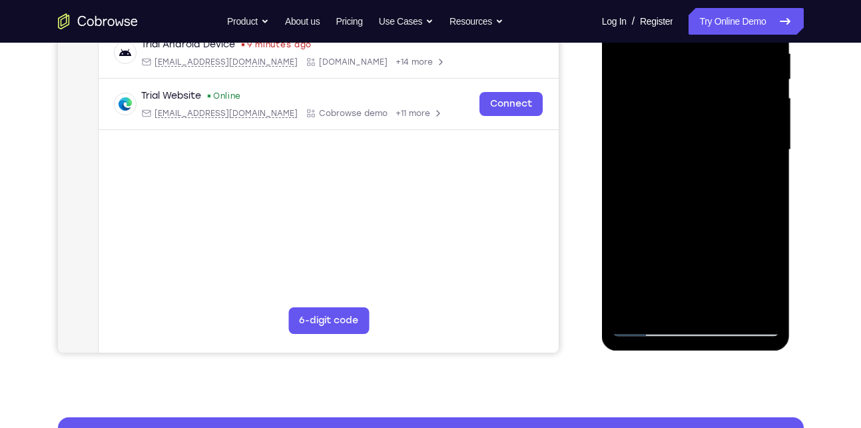
click at [723, 180] on div at bounding box center [696, 149] width 168 height 373
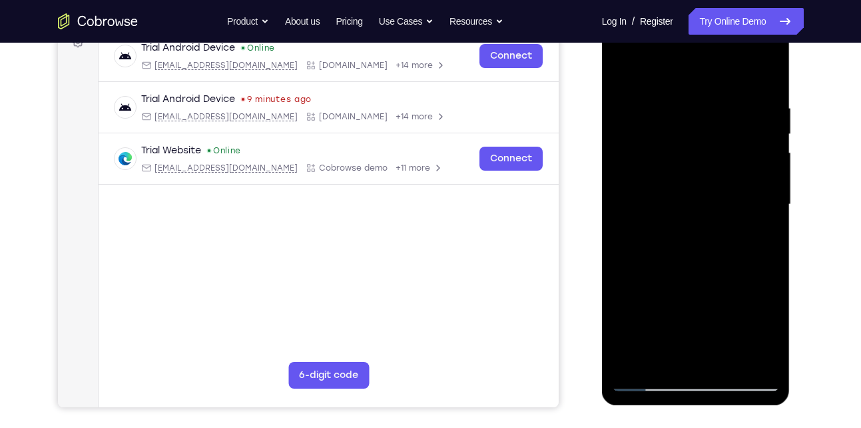
scroll to position [212, 0]
drag, startPoint x: 723, startPoint y: 236, endPoint x: 718, endPoint y: 67, distance: 169.3
click at [718, 67] on div at bounding box center [696, 205] width 168 height 373
click at [622, 294] on div at bounding box center [696, 205] width 168 height 373
click at [728, 364] on div at bounding box center [696, 205] width 168 height 373
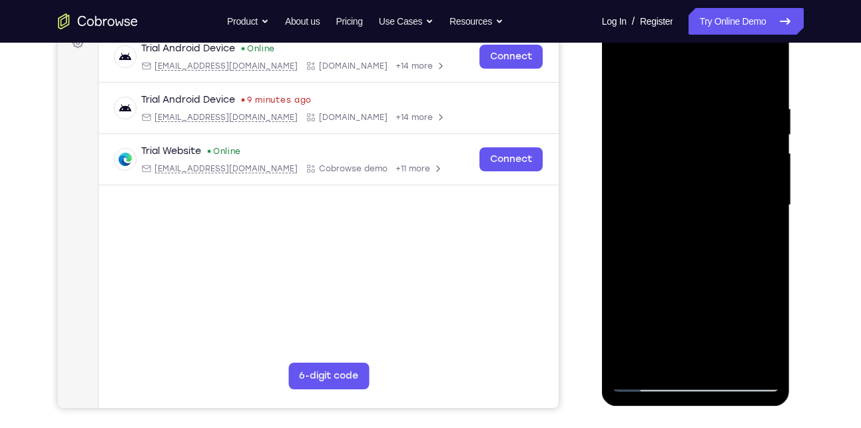
click at [633, 126] on div at bounding box center [696, 205] width 168 height 373
click at [623, 72] on div at bounding box center [696, 205] width 168 height 373
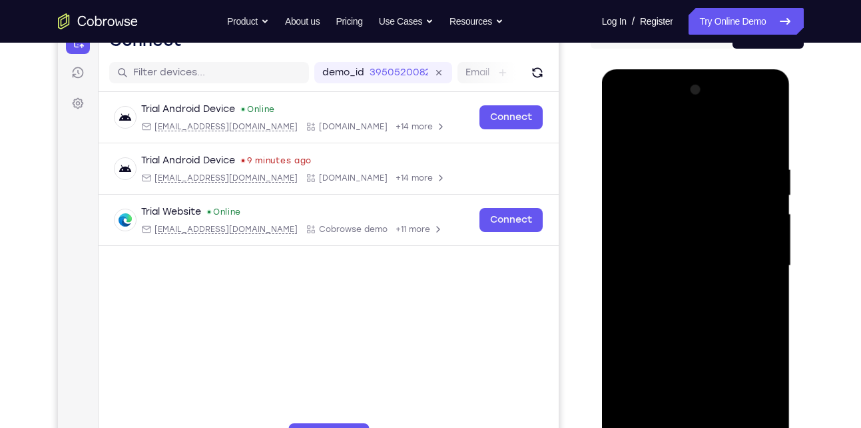
scroll to position [146, 0]
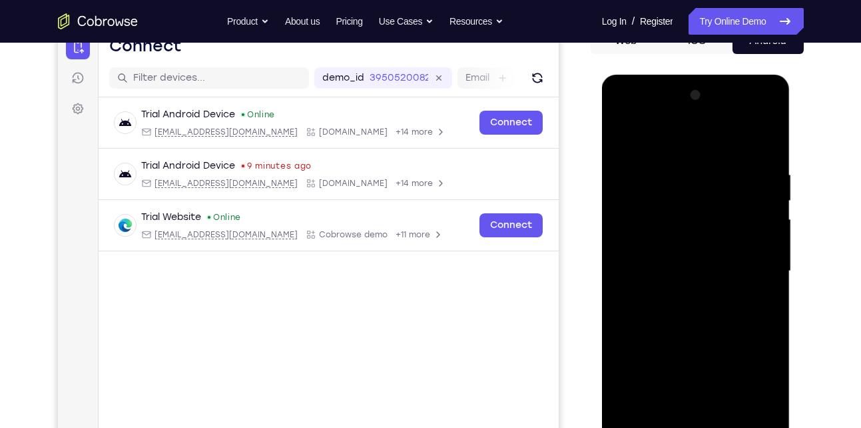
click at [629, 136] on div at bounding box center [696, 271] width 168 height 373
drag, startPoint x: 681, startPoint y: 270, endPoint x: 681, endPoint y: 213, distance: 56.6
click at [681, 213] on div at bounding box center [696, 271] width 168 height 373
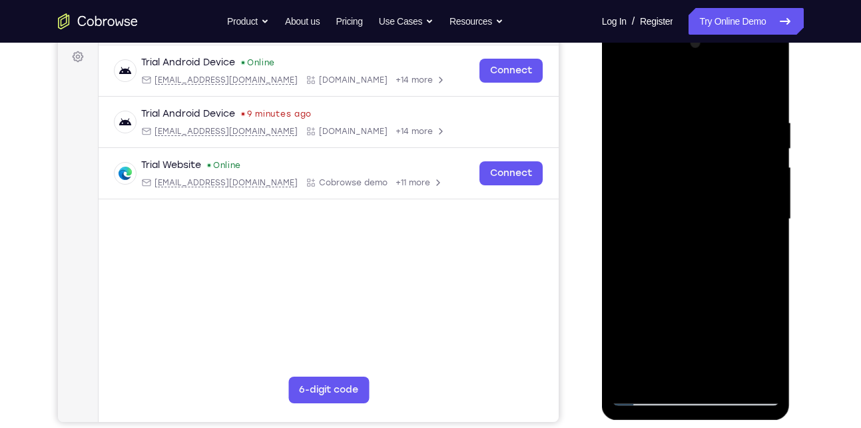
scroll to position [203, 0]
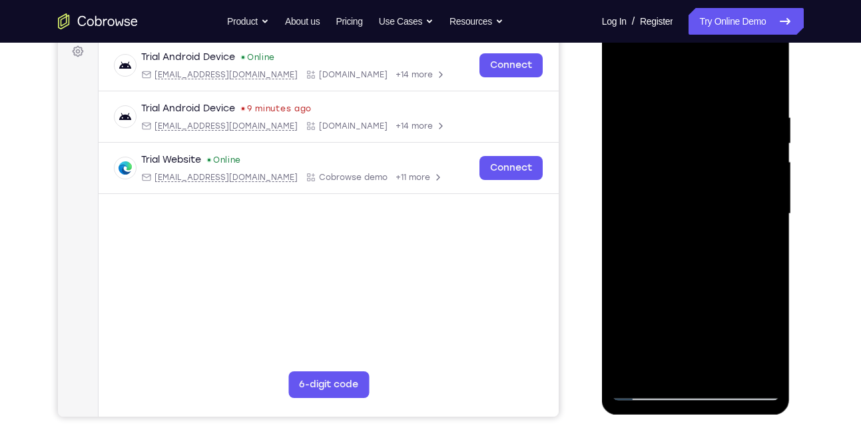
click at [633, 366] on div at bounding box center [696, 213] width 168 height 373
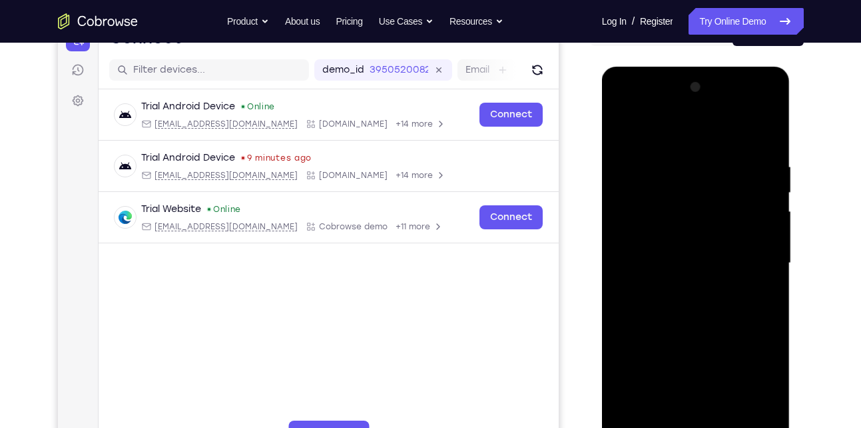
scroll to position [153, 0]
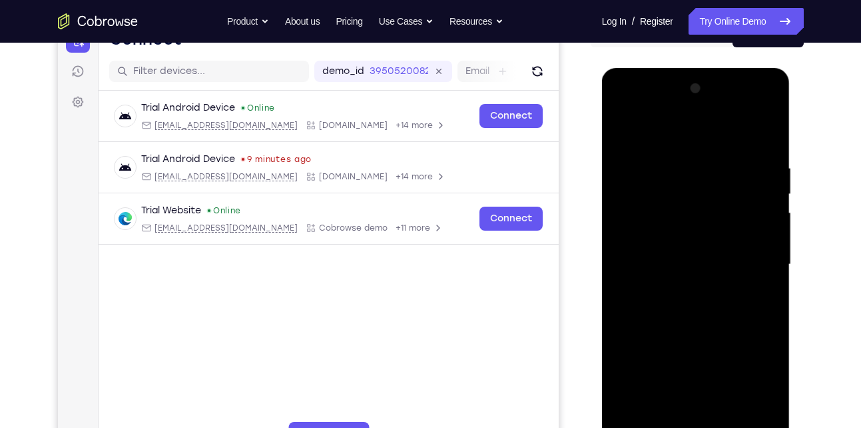
click at [713, 153] on div at bounding box center [696, 264] width 168 height 373
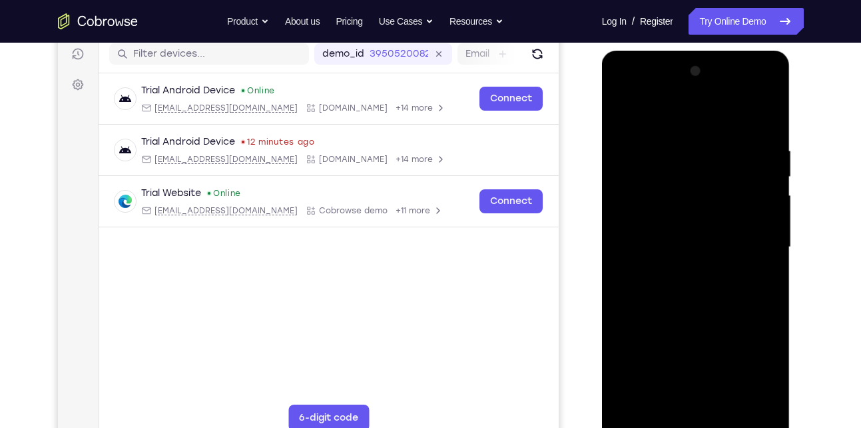
scroll to position [171, 0]
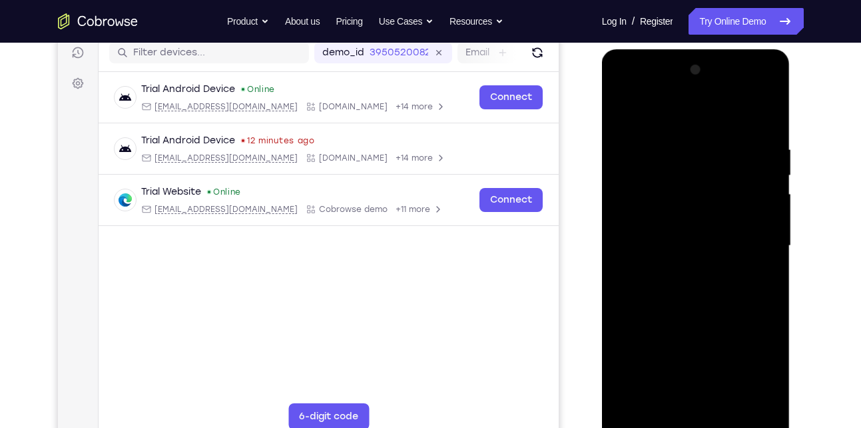
click at [777, 245] on div at bounding box center [696, 245] width 168 height 373
click at [766, 253] on div at bounding box center [696, 245] width 168 height 373
click at [771, 230] on div at bounding box center [696, 245] width 168 height 373
click at [769, 240] on div at bounding box center [696, 245] width 168 height 373
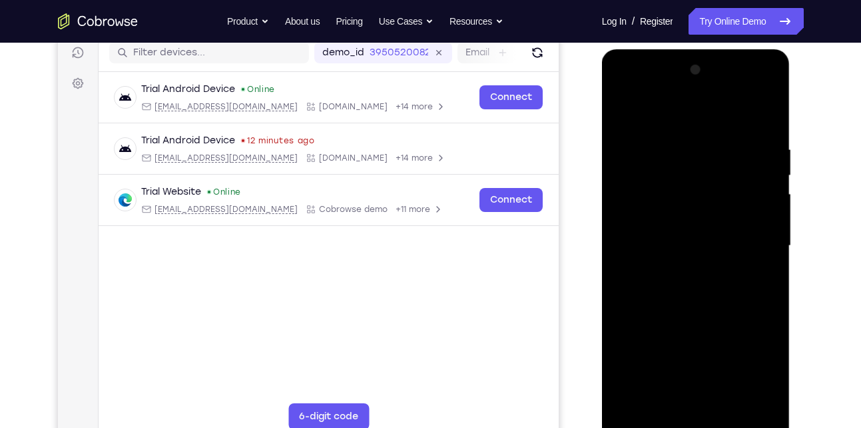
click at [765, 119] on div at bounding box center [696, 245] width 168 height 373
click at [666, 148] on div at bounding box center [696, 245] width 168 height 373
click at [770, 276] on div at bounding box center [696, 245] width 168 height 373
